Goal: Task Accomplishment & Management: Complete application form

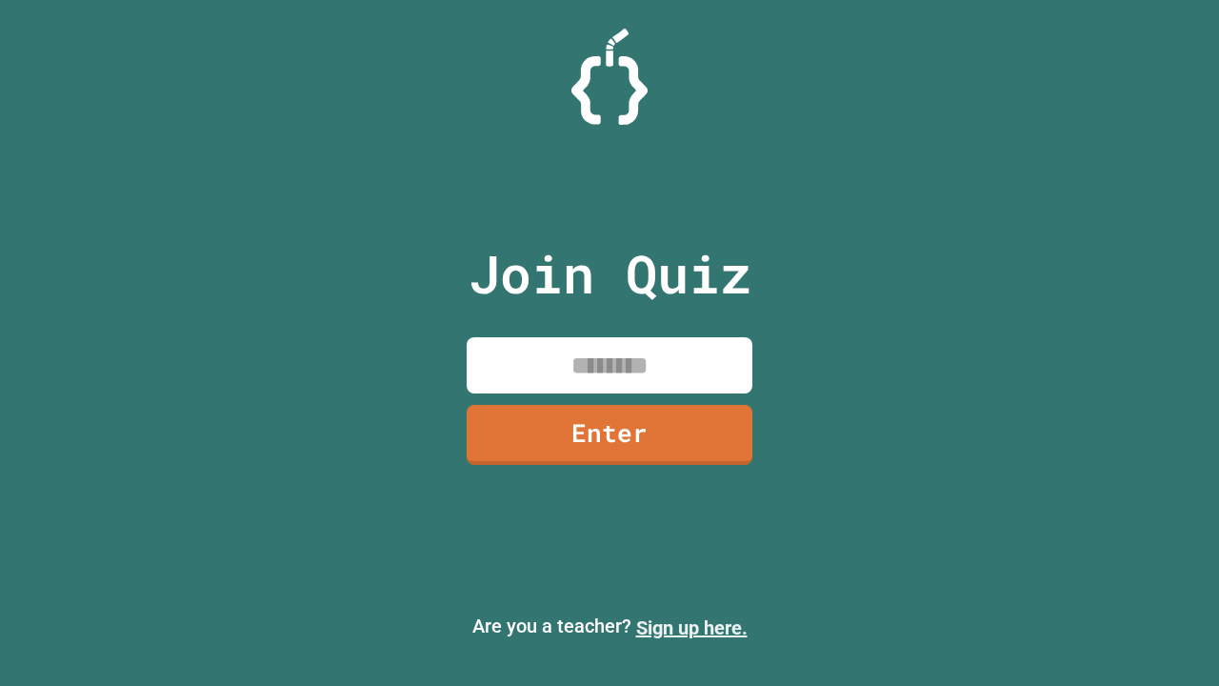
click at [691, 628] on link "Sign up here." at bounding box center [691, 627] width 111 height 23
